Goal: Information Seeking & Learning: Understand process/instructions

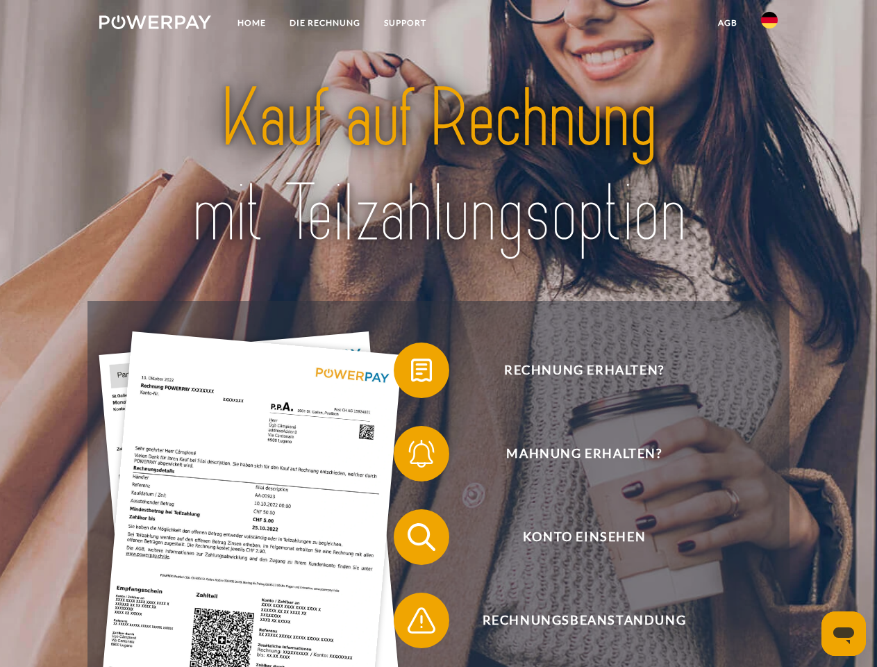
click at [155, 24] on img at bounding box center [155, 22] width 112 height 14
click at [769, 24] on img at bounding box center [769, 20] width 17 height 17
click at [727, 23] on link "agb" at bounding box center [727, 22] width 43 height 25
click at [411, 373] on span at bounding box center [400, 369] width 69 height 69
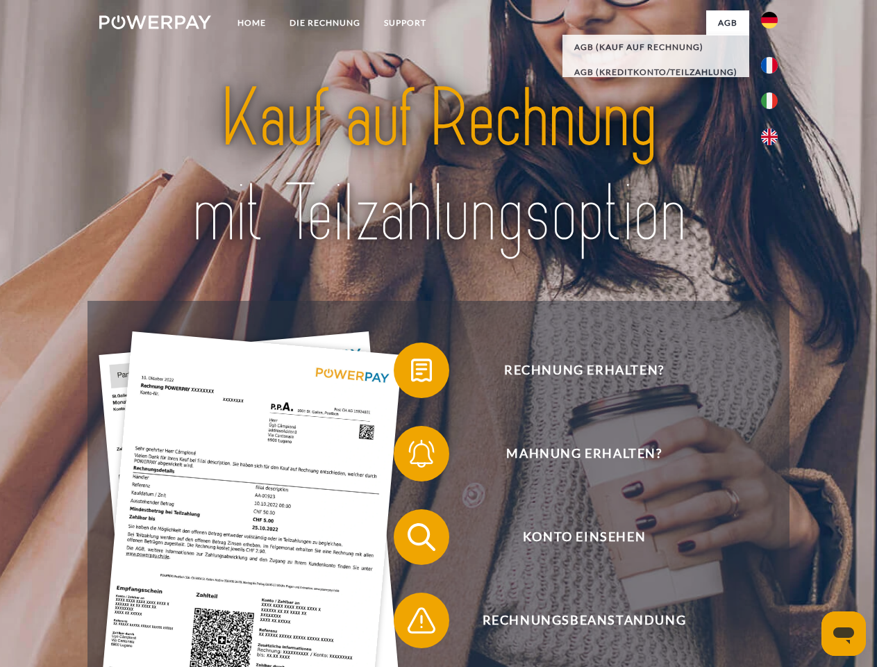
click at [411, 456] on span at bounding box center [400, 453] width 69 height 69
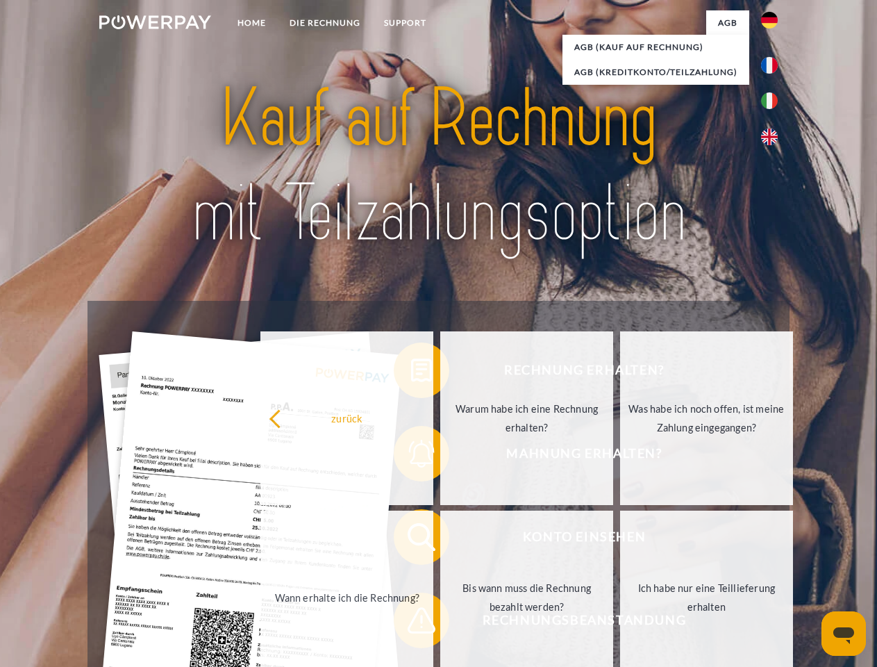
click at [440, 539] on link "Bis wann muss die Rechnung bezahlt werden?" at bounding box center [526, 597] width 173 height 174
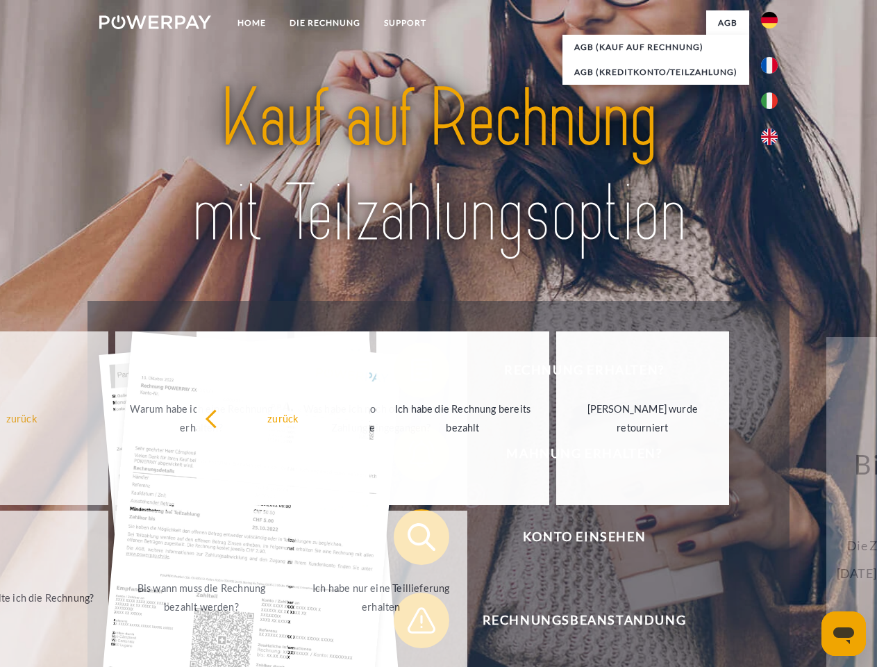
click at [411, 623] on span at bounding box center [400, 619] width 69 height 69
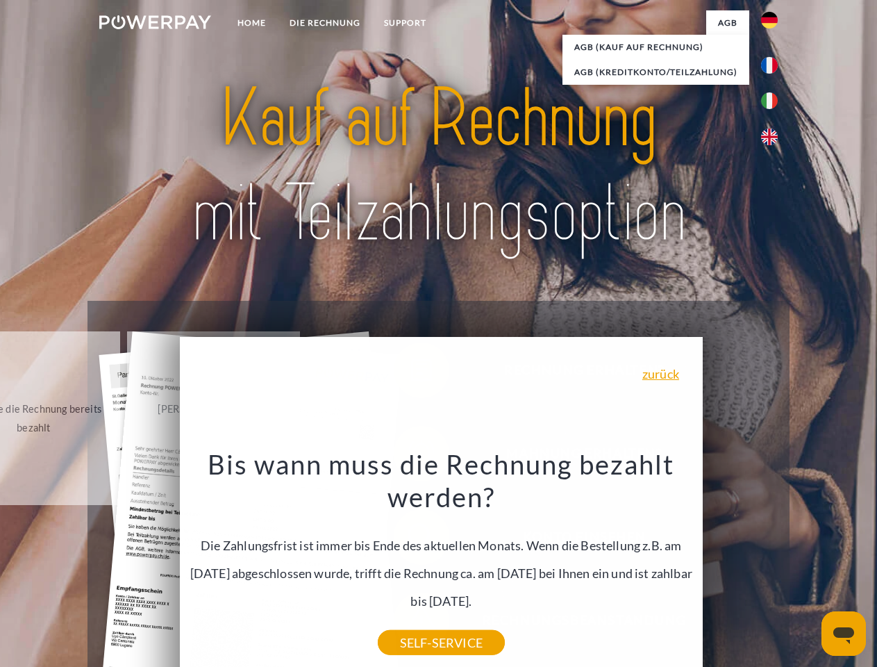
click at [844, 633] on icon "Messaging-Fenster öffnen" at bounding box center [843, 635] width 21 height 17
